Goal: Find specific page/section: Find specific page/section

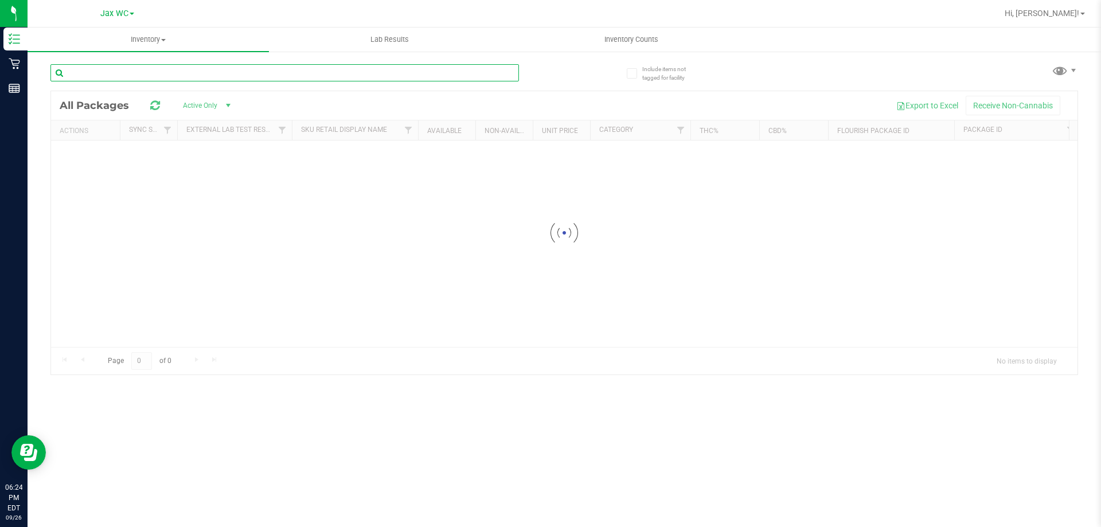
click at [170, 69] on input "text" at bounding box center [284, 72] width 468 height 17
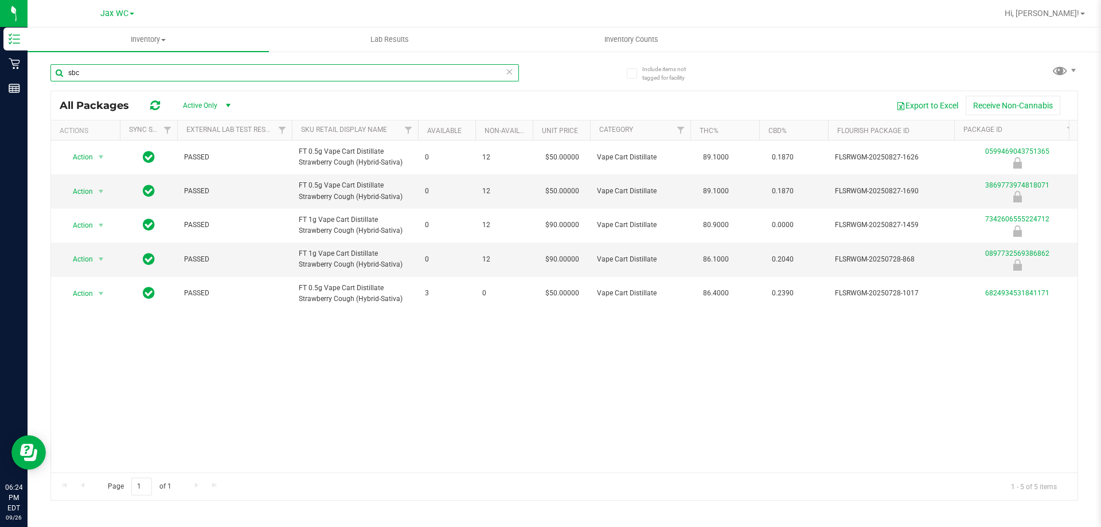
type input "sbc"
